Goal: Transaction & Acquisition: Book appointment/travel/reservation

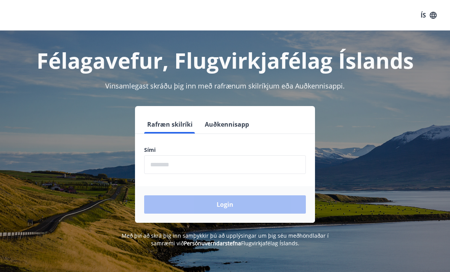
click at [52, 269] on div "Félagavefur, Flugvirkjafélag Íslands Vinsamlegast skráðu þig inn með rafrænum s…" at bounding box center [225, 166] width 450 height 272
click at [199, 162] on input "phone" at bounding box center [225, 164] width 162 height 19
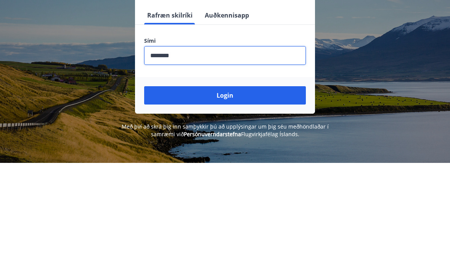
type input "********"
click at [231, 195] on button "Login" at bounding box center [225, 204] width 162 height 18
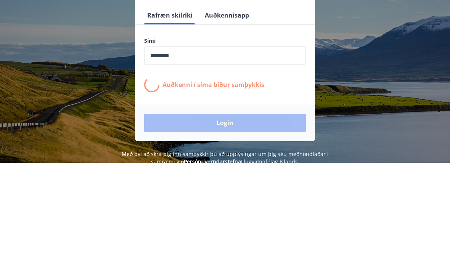
scroll to position [109, 0]
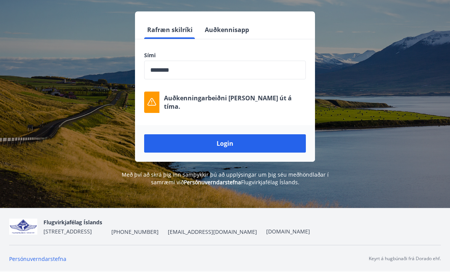
click at [234, 134] on button "Login" at bounding box center [225, 143] width 162 height 18
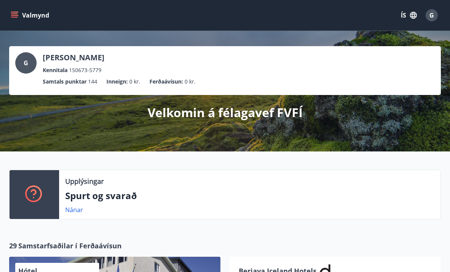
click at [18, 5] on div "Valmynd ÍS G" at bounding box center [225, 15] width 450 height 30
click at [15, 13] on icon "menu" at bounding box center [15, 15] width 8 height 8
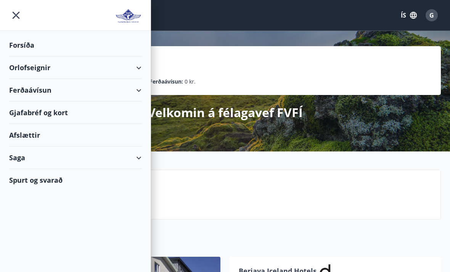
click at [26, 66] on div "Orlofseignir" at bounding box center [75, 67] width 132 height 22
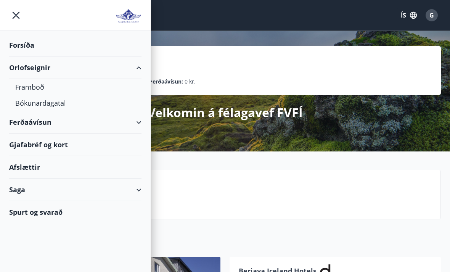
click at [60, 101] on div "Bókunardagatal" at bounding box center [75, 103] width 120 height 16
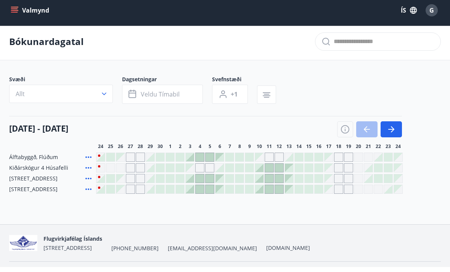
scroll to position [1, 0]
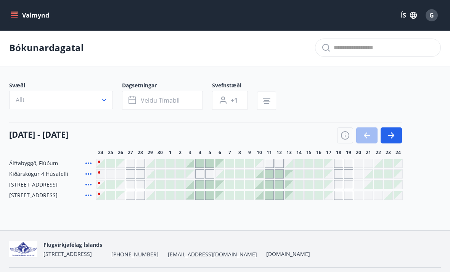
click at [394, 135] on icon "button" at bounding box center [390, 135] width 9 height 9
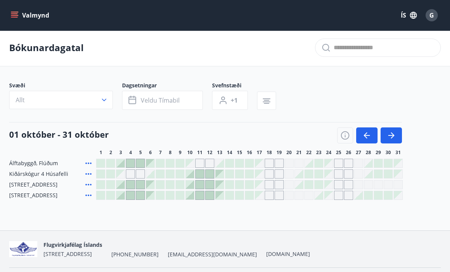
click at [394, 138] on icon "button" at bounding box center [390, 135] width 9 height 9
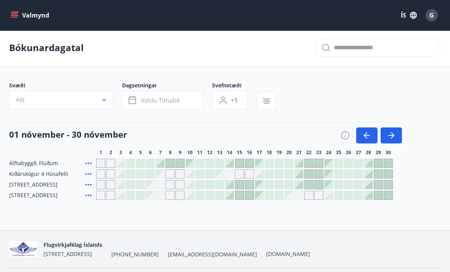
click at [97, 102] on button "Allt" at bounding box center [61, 100] width 104 height 18
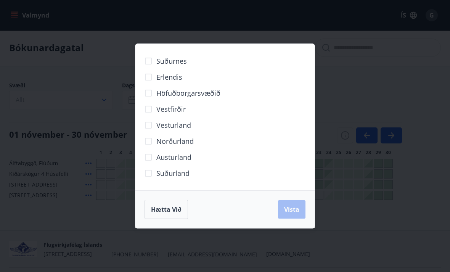
click at [108, 45] on div "Suðurnes Erlendis Höfuðborgarsvæðið Vestfirðir Vesturland Norðurland Austurland…" at bounding box center [225, 136] width 450 height 272
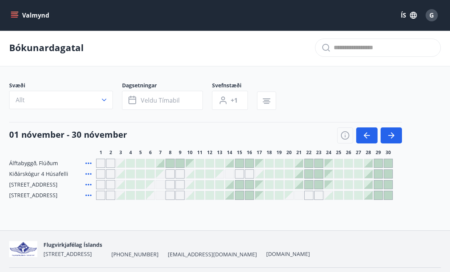
click at [178, 101] on span "Veldu tímabil" at bounding box center [160, 100] width 39 height 8
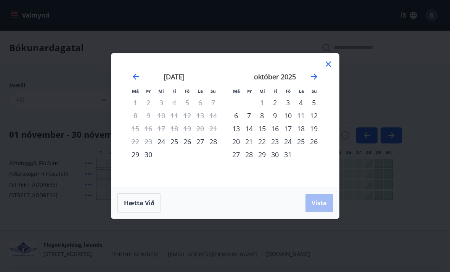
click at [245, 48] on div "Má Þr Mi Fi Fö La Su Má Þr Mi Fi Fö La Su ágúst 2025 1 2 3 4 5 6 7 8 9 10 11 12…" at bounding box center [225, 136] width 450 height 272
click at [314, 81] on icon "Move forward to switch to the next month." at bounding box center [313, 76] width 9 height 9
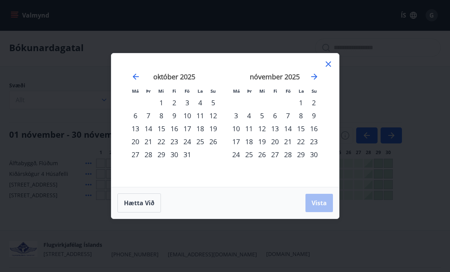
click at [328, 128] on div "september 2025 1 2 3 4 5 6 7 8 9 10 11 12 13 14 15 16 17 18 19 20 21 22 23 24 2…" at bounding box center [326, 124] width 404 height 125
click at [303, 161] on div "29" at bounding box center [300, 154] width 13 height 13
click at [290, 161] on div "28" at bounding box center [287, 154] width 13 height 13
click at [317, 161] on div "30" at bounding box center [313, 154] width 13 height 13
click at [322, 212] on button "Vista" at bounding box center [318, 203] width 27 height 18
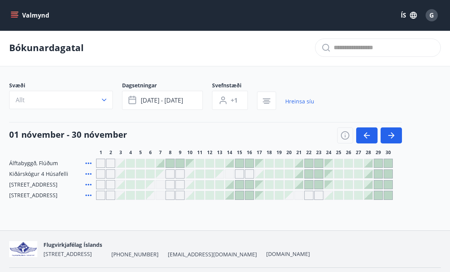
click at [394, 134] on icon "button" at bounding box center [390, 135] width 9 height 9
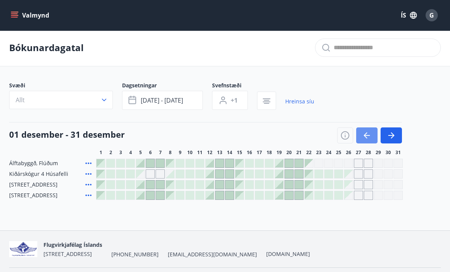
click at [364, 136] on icon "button" at bounding box center [364, 135] width 3 height 6
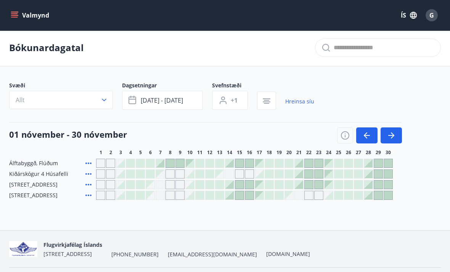
click at [389, 137] on icon "button" at bounding box center [390, 135] width 9 height 9
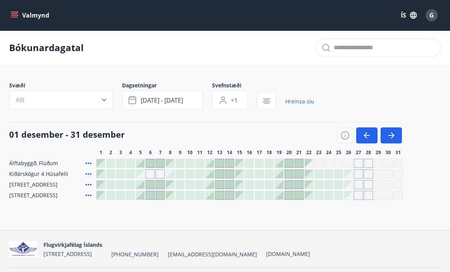
click at [291, 171] on div at bounding box center [289, 174] width 8 height 8
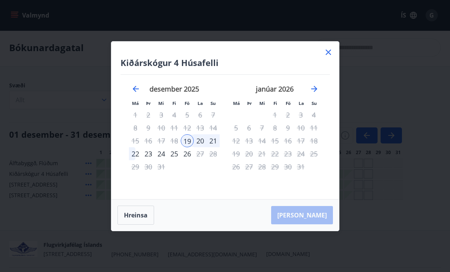
click at [136, 93] on icon "Move backward to switch to the previous month." at bounding box center [135, 88] width 9 height 9
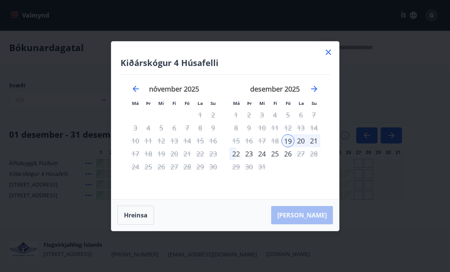
click at [211, 160] on div "23" at bounding box center [212, 153] width 13 height 13
click at [141, 97] on div "nóvember 2025" at bounding box center [174, 92] width 91 height 34
click at [330, 57] on icon at bounding box center [327, 52] width 9 height 9
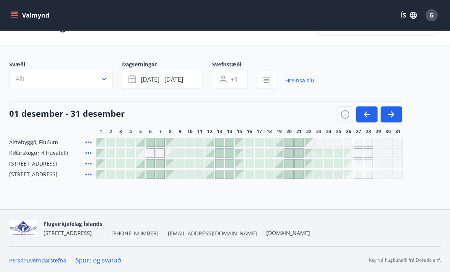
scroll to position [22, 0]
click at [394, 114] on icon "button" at bounding box center [390, 113] width 9 height 9
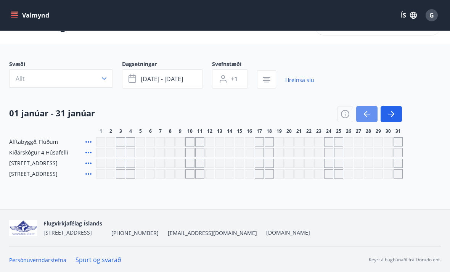
click at [361, 114] on button "button" at bounding box center [366, 114] width 21 height 16
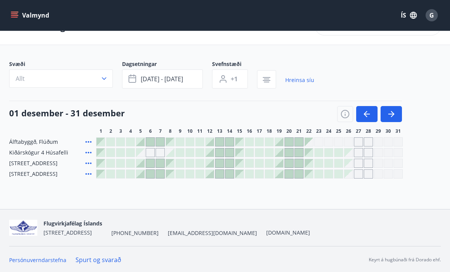
click at [176, 80] on span "nóv 28 - nóv 30" at bounding box center [162, 79] width 42 height 8
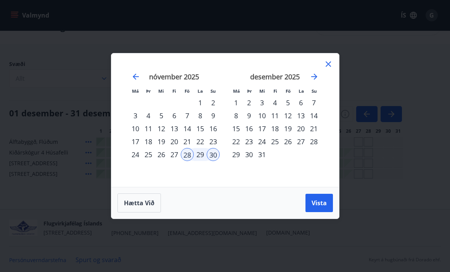
click at [330, 59] on icon at bounding box center [327, 63] width 9 height 9
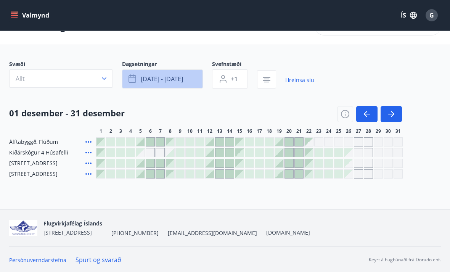
click at [144, 78] on span "nóv 28 - nóv 30" at bounding box center [162, 79] width 42 height 8
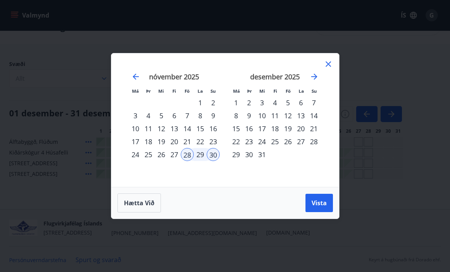
click at [318, 76] on icon "Move forward to switch to the next month." at bounding box center [313, 76] width 9 height 9
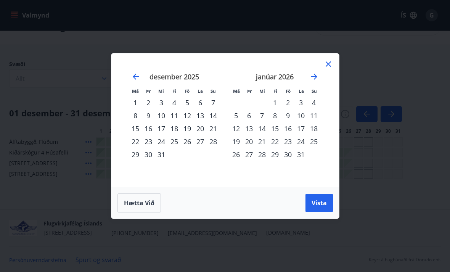
click at [203, 106] on div "6" at bounding box center [200, 102] width 13 height 13
click at [321, 199] on span "Vista" at bounding box center [318, 202] width 15 height 8
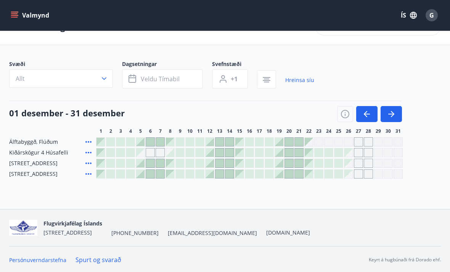
click at [152, 152] on div "Gráir dagar eru ekki bókanlegir" at bounding box center [150, 152] width 9 height 9
click at [152, 162] on div at bounding box center [150, 163] width 8 height 8
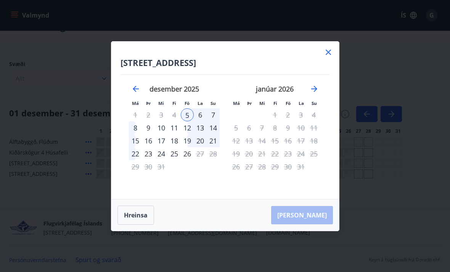
click at [328, 53] on icon at bounding box center [327, 52] width 9 height 9
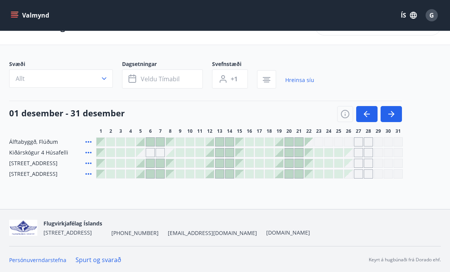
click at [365, 112] on icon "button" at bounding box center [366, 113] width 9 height 9
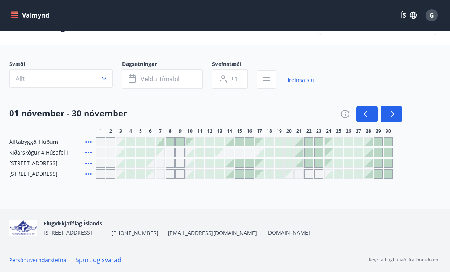
click at [374, 151] on div at bounding box center [378, 152] width 8 height 8
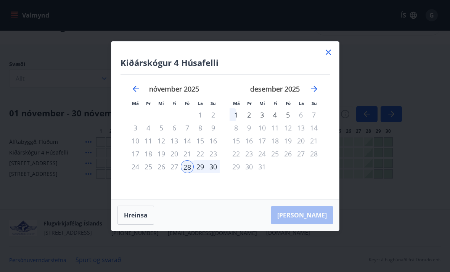
click at [213, 168] on div "30" at bounding box center [212, 166] width 13 height 13
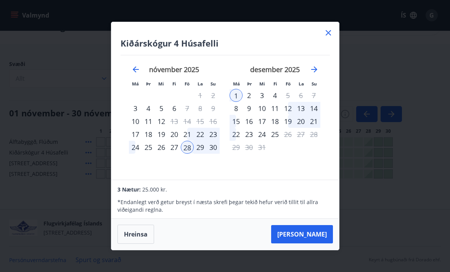
click at [207, 148] on div "30" at bounding box center [212, 147] width 13 height 13
click at [215, 145] on div "30" at bounding box center [212, 147] width 13 height 13
click at [315, 232] on button "Taka Frá" at bounding box center [302, 234] width 62 height 18
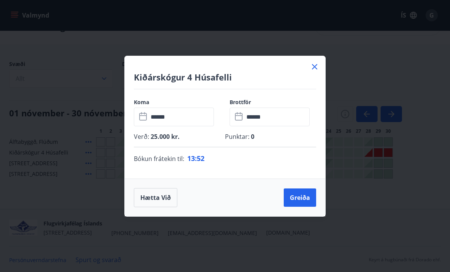
click at [301, 191] on button "Greiða" at bounding box center [299, 197] width 32 height 18
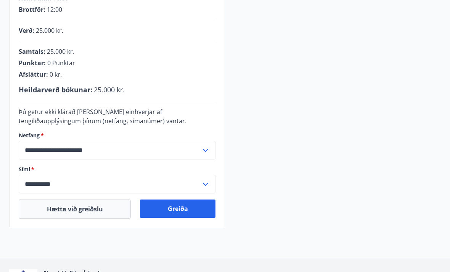
scroll to position [172, 0]
click at [171, 208] on button "Greiða" at bounding box center [177, 208] width 75 height 18
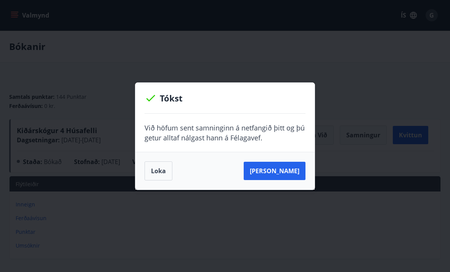
click at [159, 172] on button "Loka" at bounding box center [158, 170] width 28 height 19
